Goal: Check status: Check status

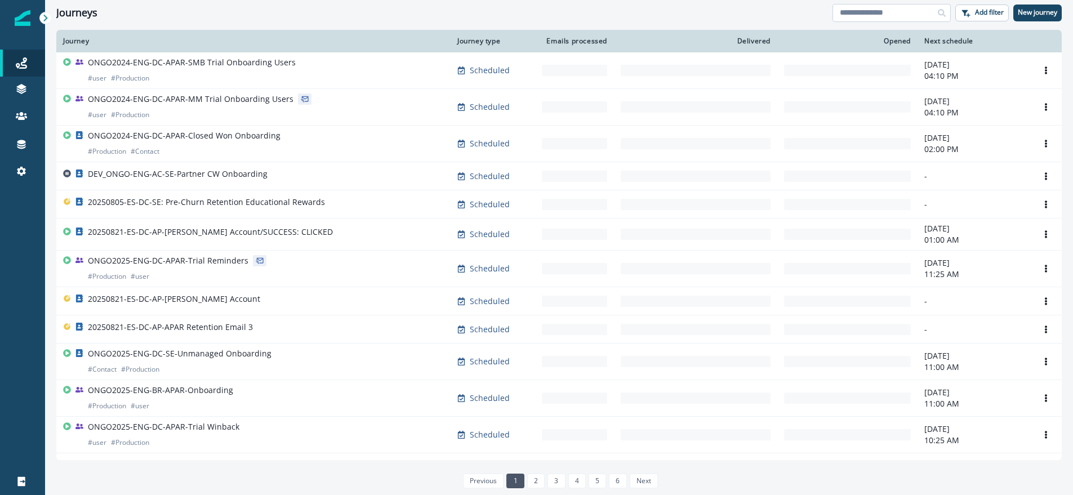
click at [884, 12] on input at bounding box center [892, 13] width 118 height 18
type input "*"
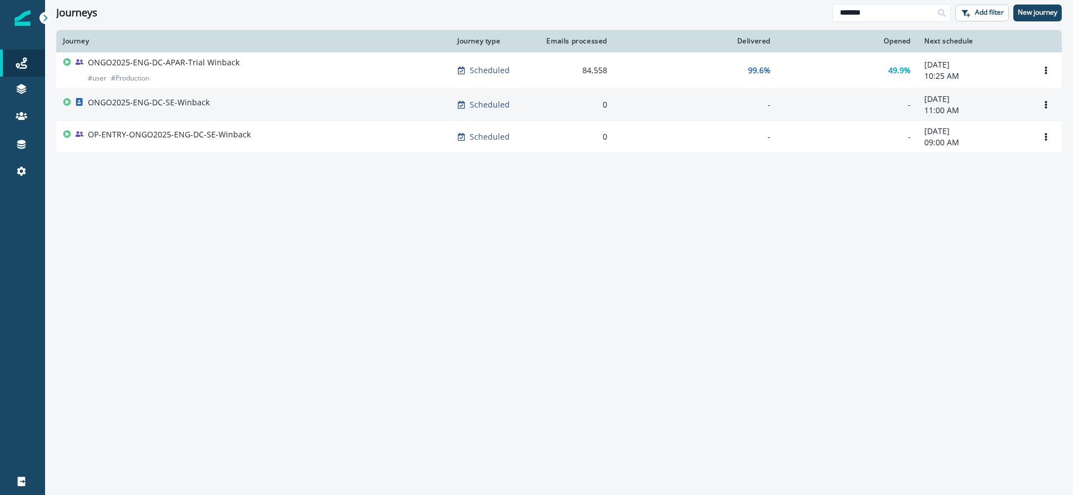
type input "*******"
click at [193, 104] on p "ONGO2025-ENG-DC-SE-Winback" at bounding box center [149, 102] width 122 height 11
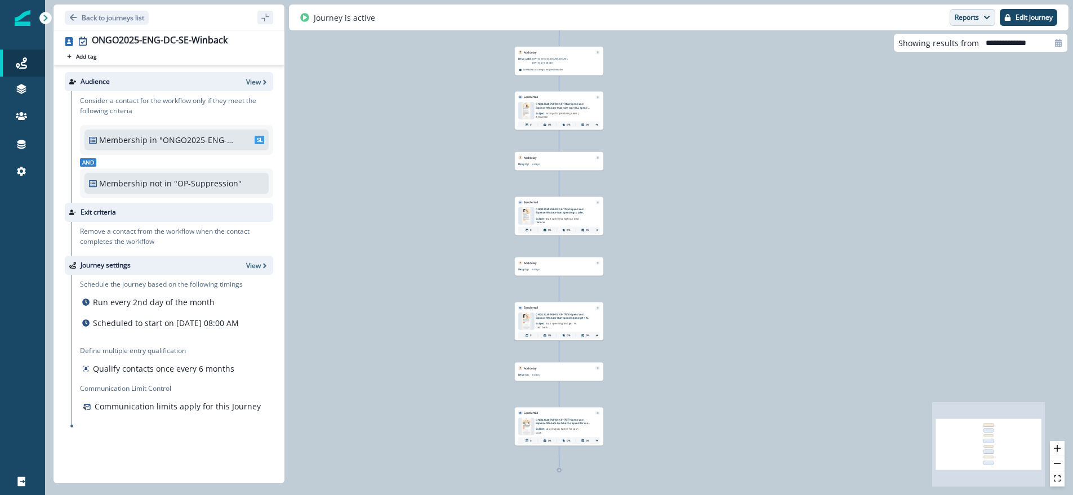
click at [978, 19] on button "Reports" at bounding box center [973, 17] width 46 height 17
click at [958, 42] on button "Email Report" at bounding box center [930, 45] width 127 height 20
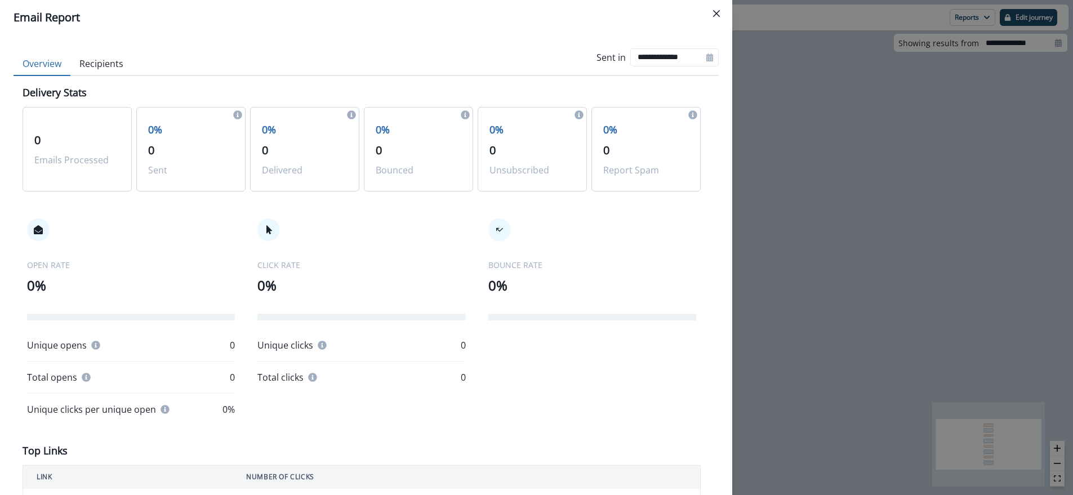
click at [827, 208] on div "**********" at bounding box center [536, 247] width 1073 height 495
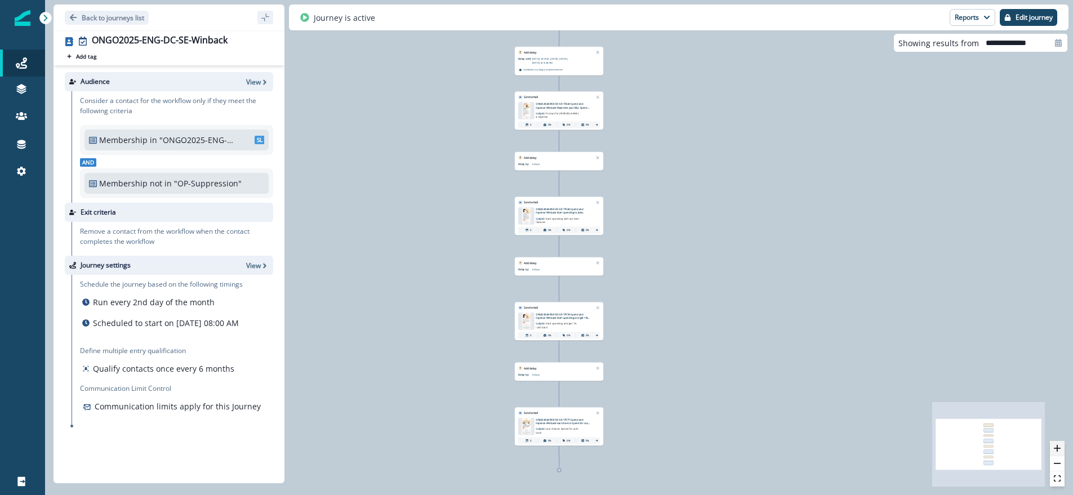
click at [1058, 445] on icon "zoom in" at bounding box center [1057, 448] width 7 height 7
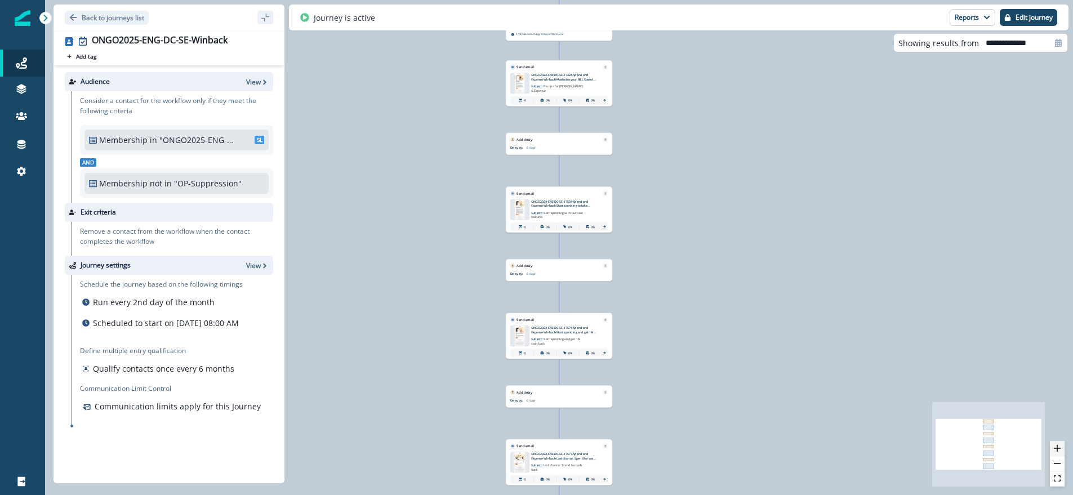
click at [1058, 445] on icon "zoom in" at bounding box center [1057, 448] width 7 height 7
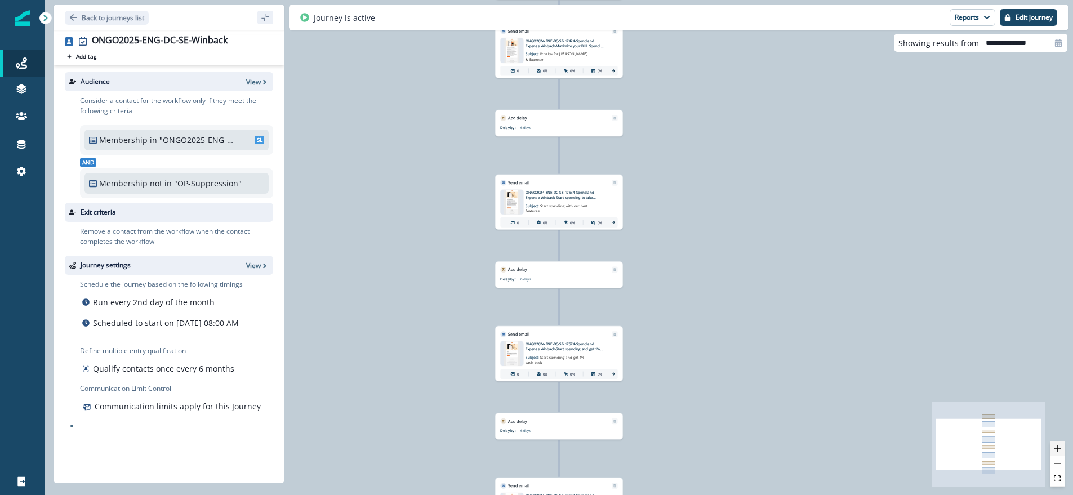
click at [1058, 445] on icon "zoom in" at bounding box center [1057, 448] width 7 height 7
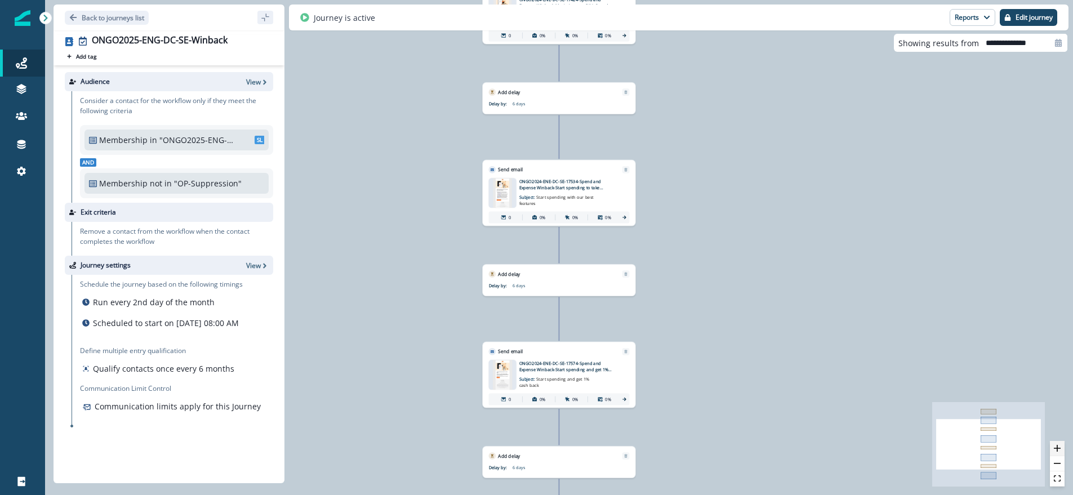
click at [1058, 445] on icon "zoom in" at bounding box center [1057, 448] width 7 height 7
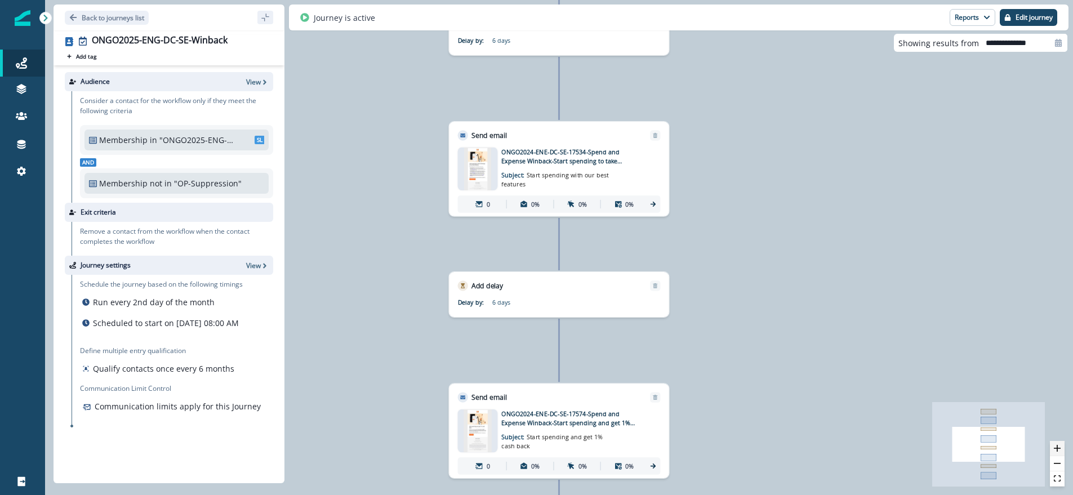
click at [1058, 445] on icon "zoom in" at bounding box center [1057, 448] width 7 height 7
